Goal: Transaction & Acquisition: Purchase product/service

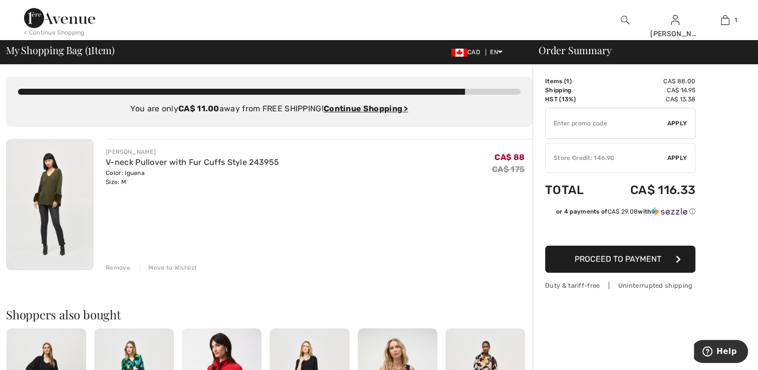
click at [633, 260] on span "Proceed to Payment" at bounding box center [618, 259] width 87 height 10
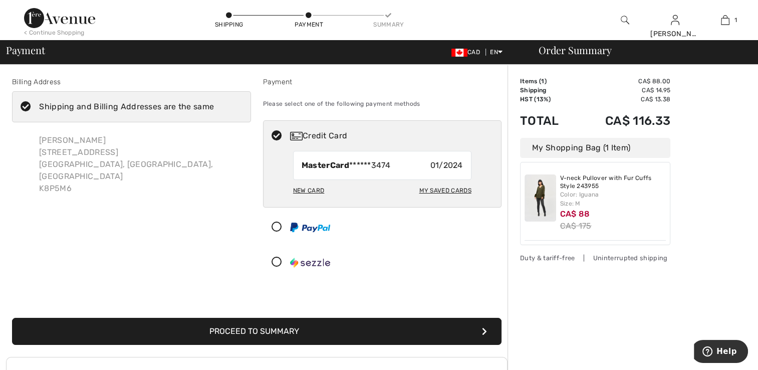
click at [427, 190] on div "My Saved Cards" at bounding box center [445, 190] width 52 height 17
radio input "true"
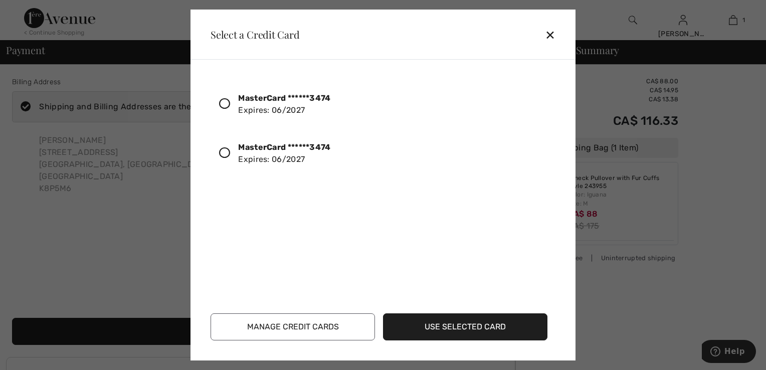
click at [227, 155] on icon at bounding box center [224, 152] width 11 height 11
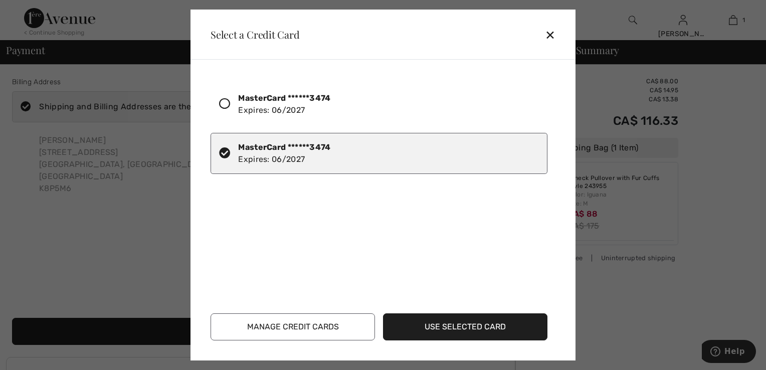
click at [461, 330] on button "Use Selected Card" at bounding box center [465, 326] width 164 height 27
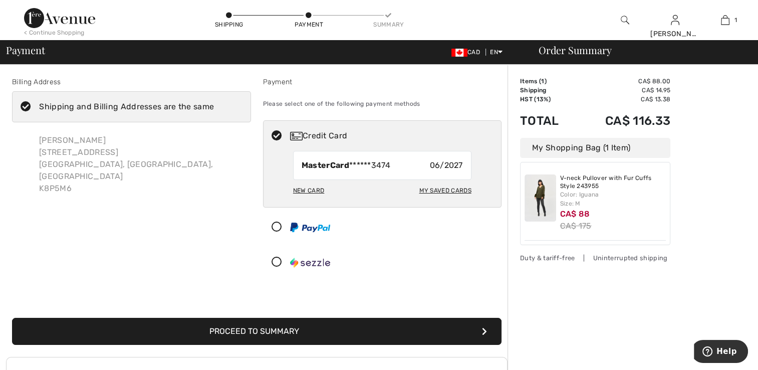
click at [249, 327] on button "Proceed to Summary" at bounding box center [257, 331] width 490 height 27
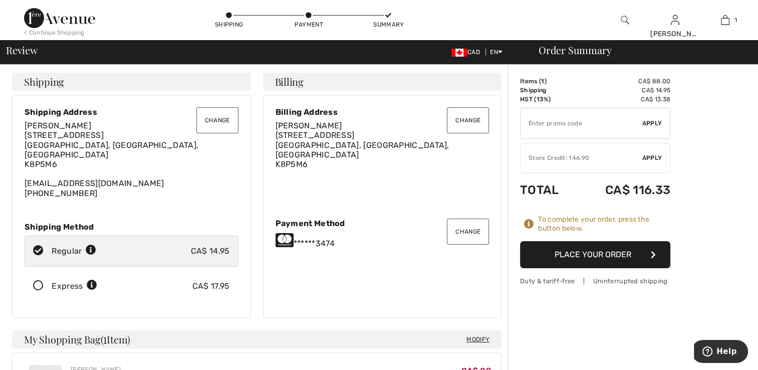
click at [606, 251] on button "Place Your Order" at bounding box center [595, 254] width 150 height 27
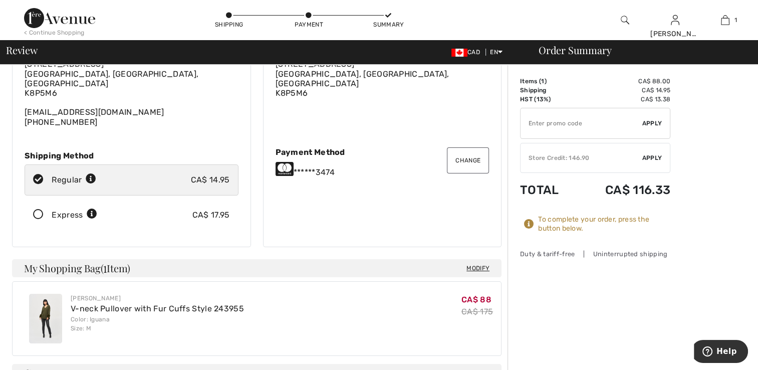
scroll to position [88, 0]
